Goal: Information Seeking & Learning: Learn about a topic

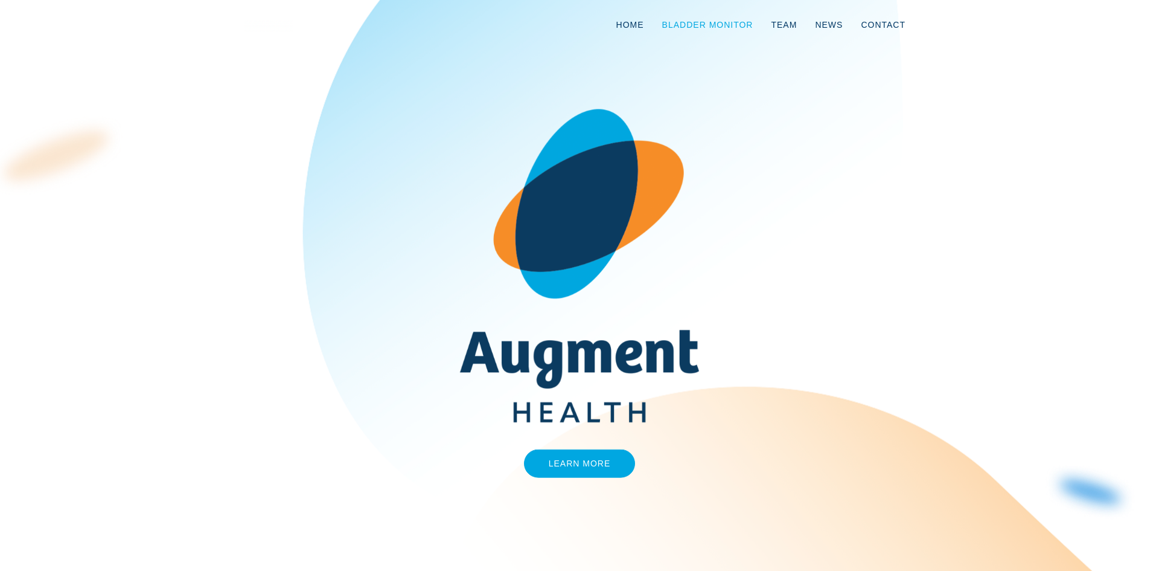
click at [711, 30] on link "Bladder Monitor" at bounding box center [707, 25] width 109 height 40
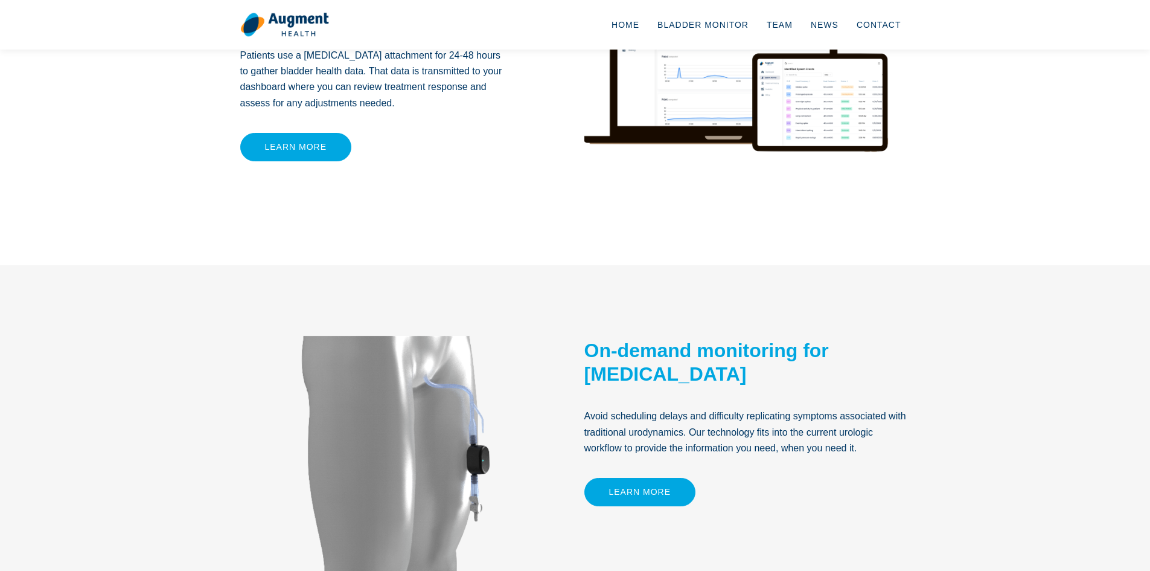
scroll to position [362, 0]
